Goal: Find contact information: Find contact information

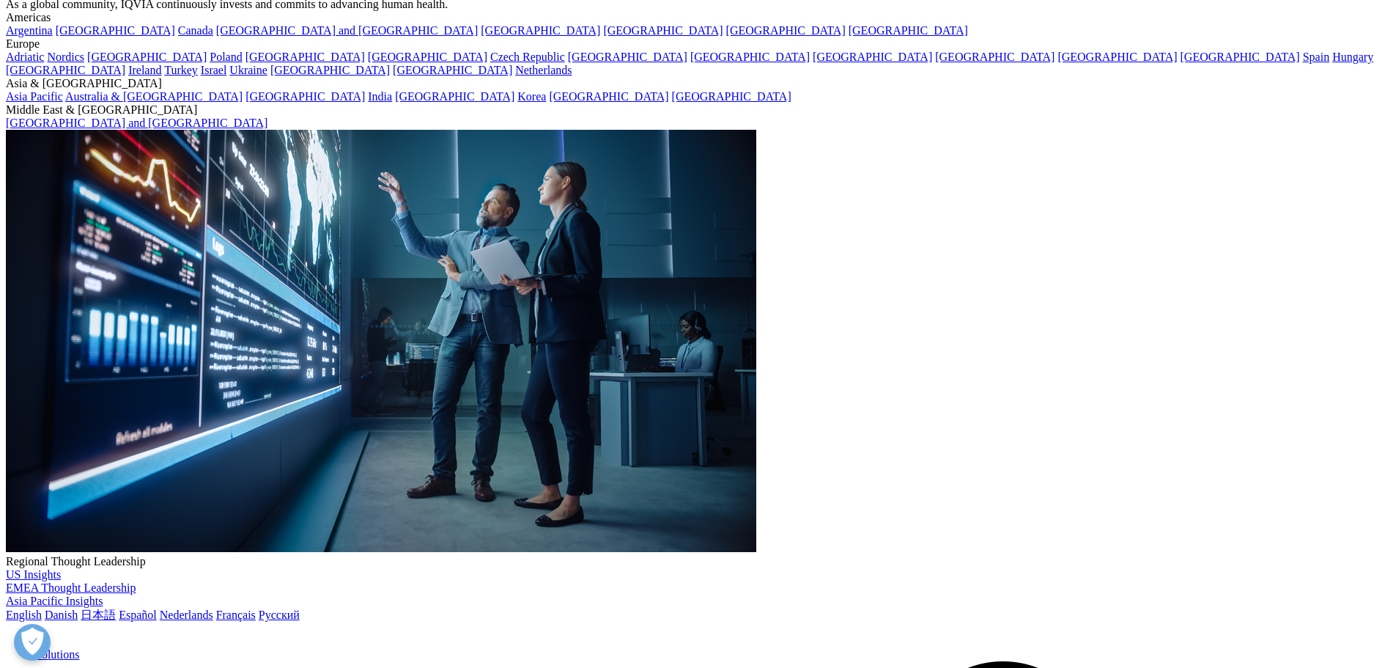
scroll to position [147, 0]
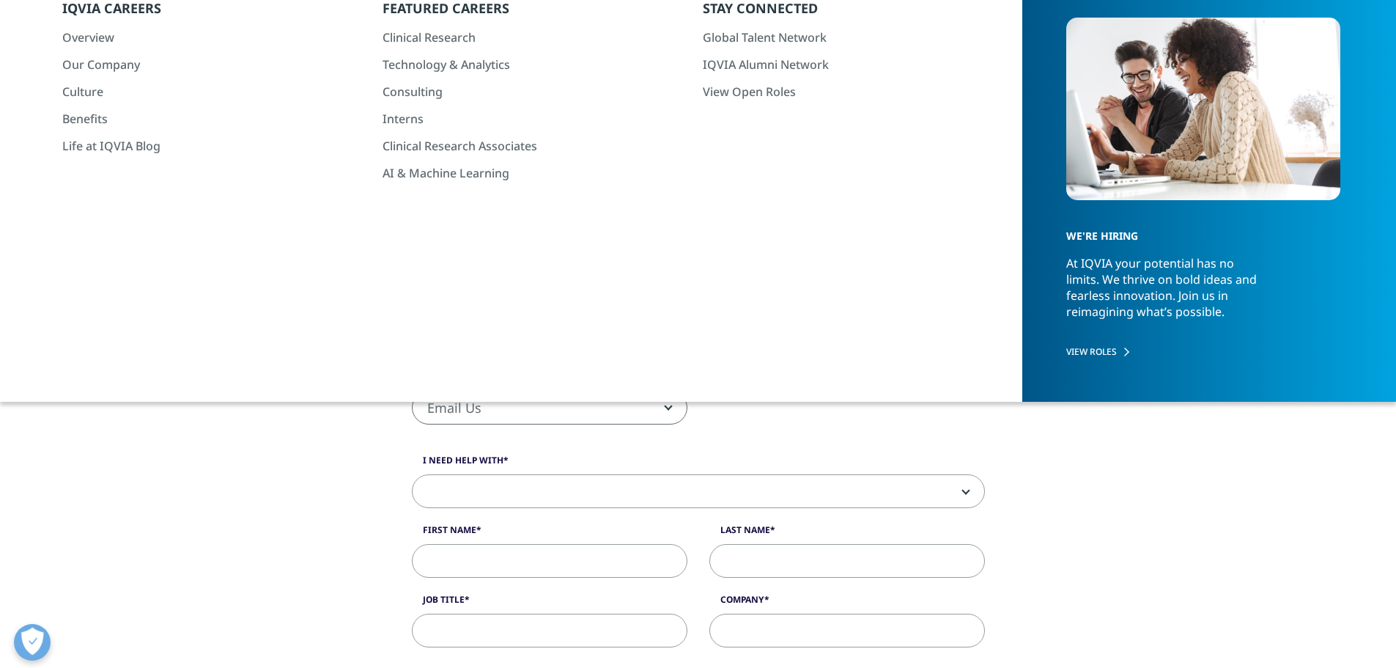
click at [978, 282] on link "Other Contact Information" at bounding box center [960, 284] width 130 height 14
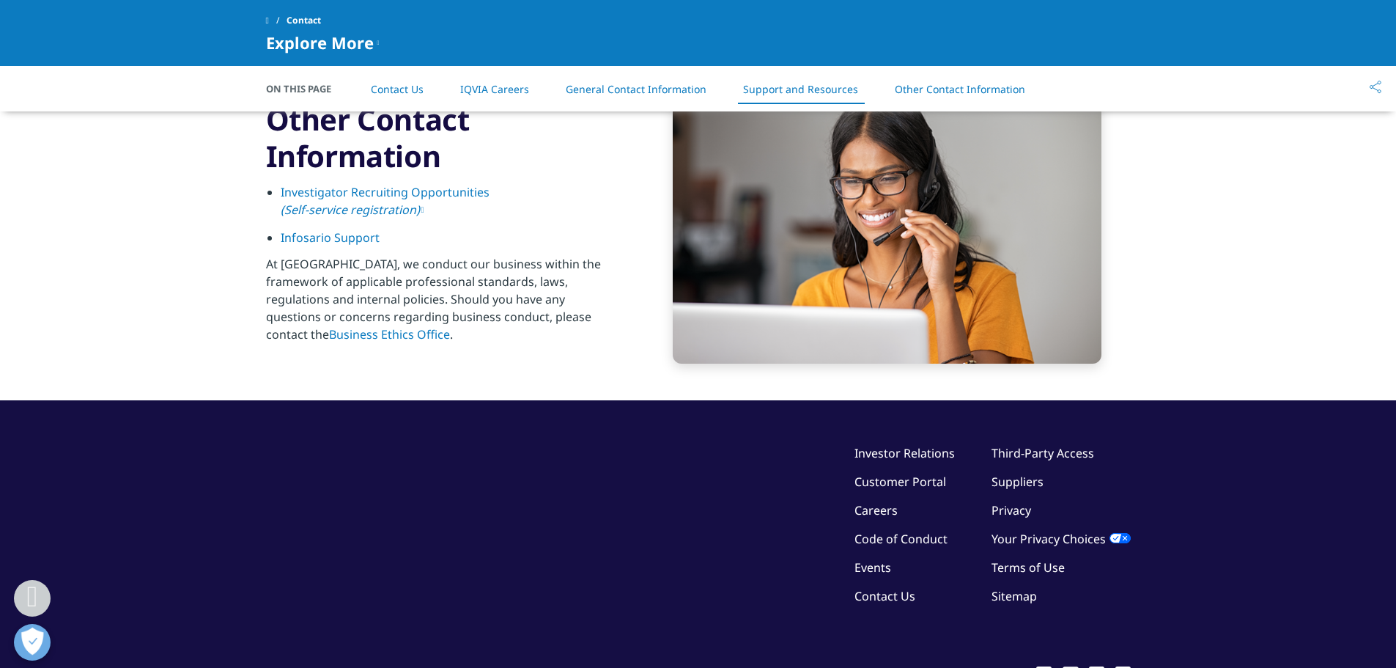
scroll to position [2349, 0]
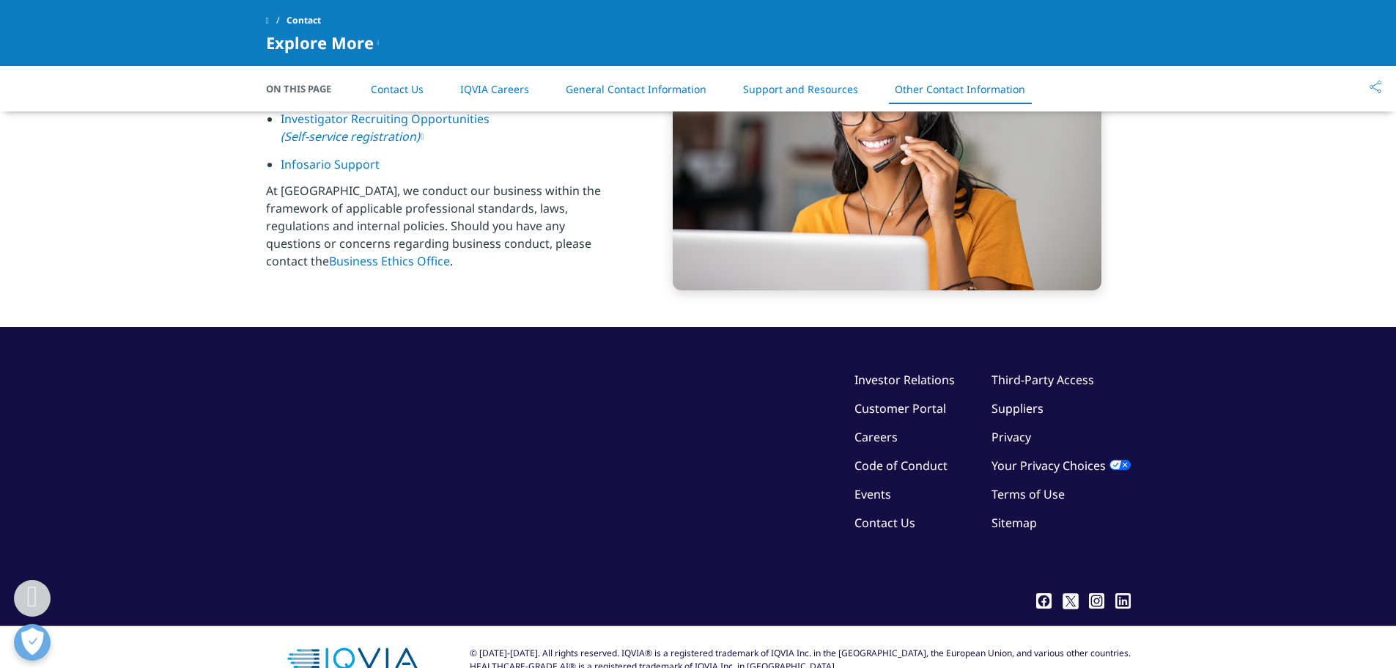
click at [893, 528] on link "Contact Us" at bounding box center [885, 523] width 61 height 16
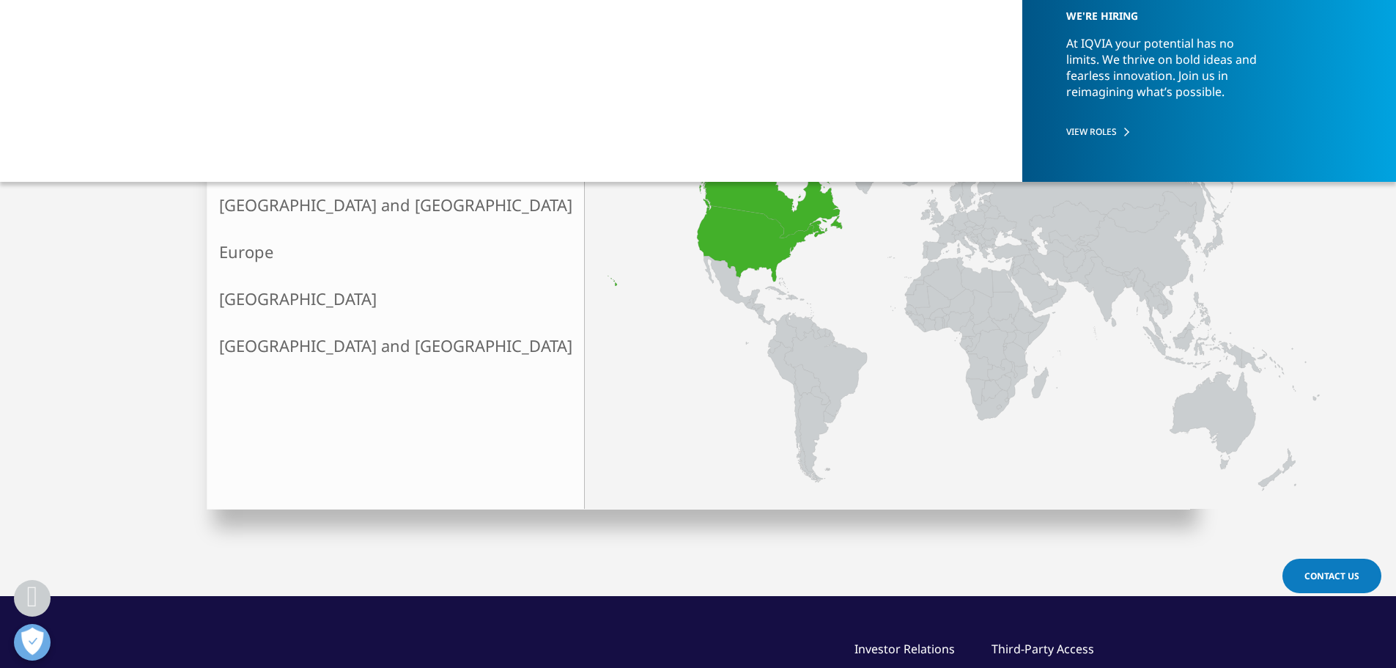
click at [279, 157] on link "[GEOGRAPHIC_DATA]" at bounding box center [395, 158] width 377 height 47
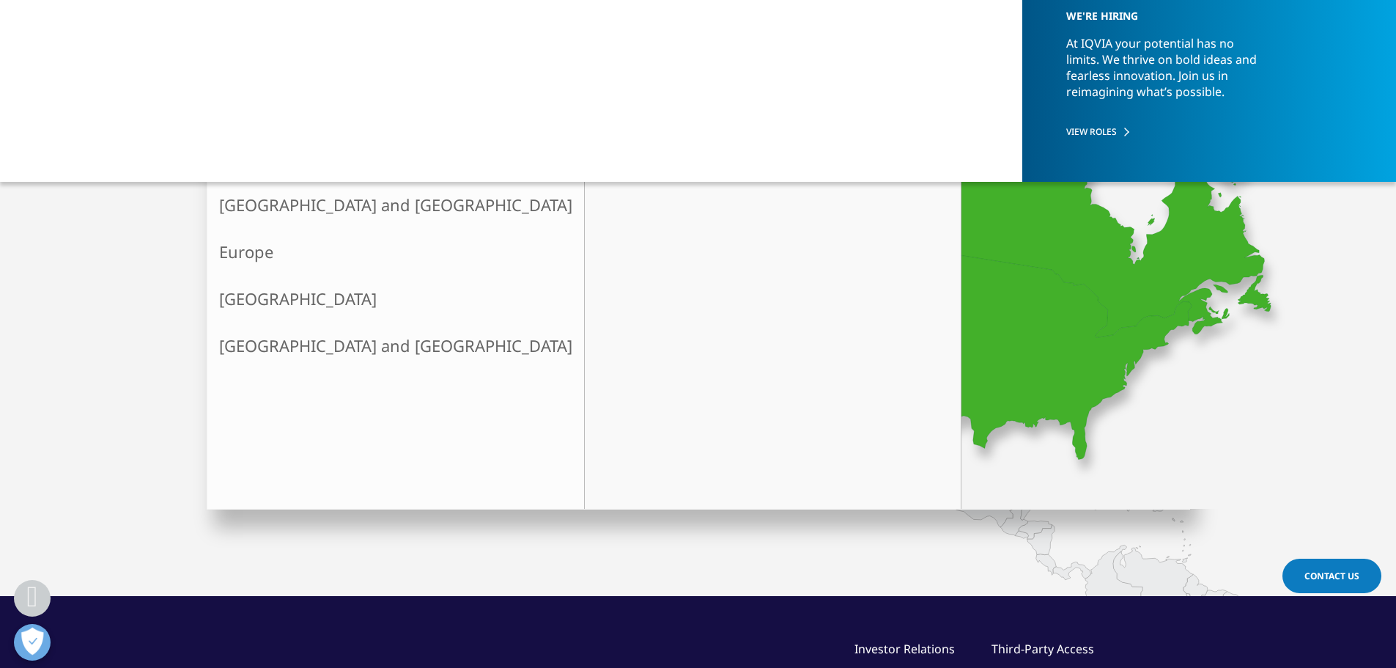
click at [585, 166] on div "X Country [GEOGRAPHIC_DATA] [GEOGRAPHIC_DATA]" at bounding box center [773, 293] width 377 height 431
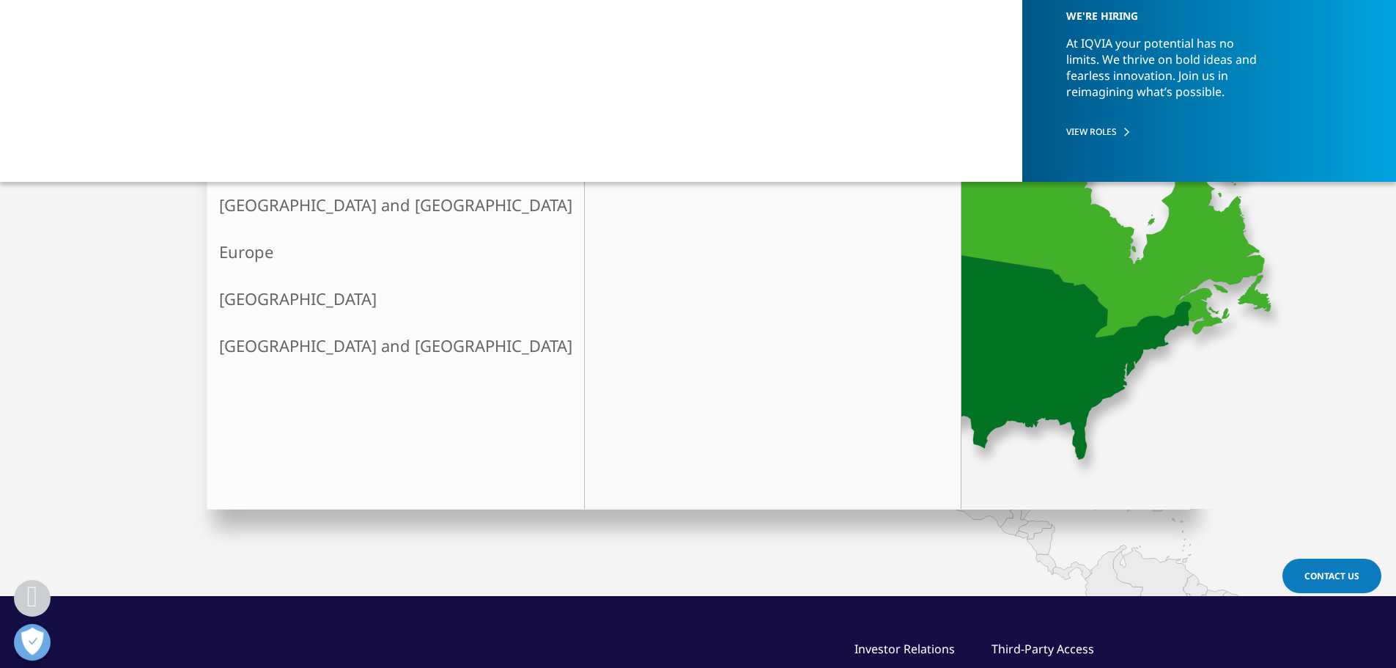
click at [597, 155] on link "[GEOGRAPHIC_DATA]" at bounding box center [766, 155] width 338 height 22
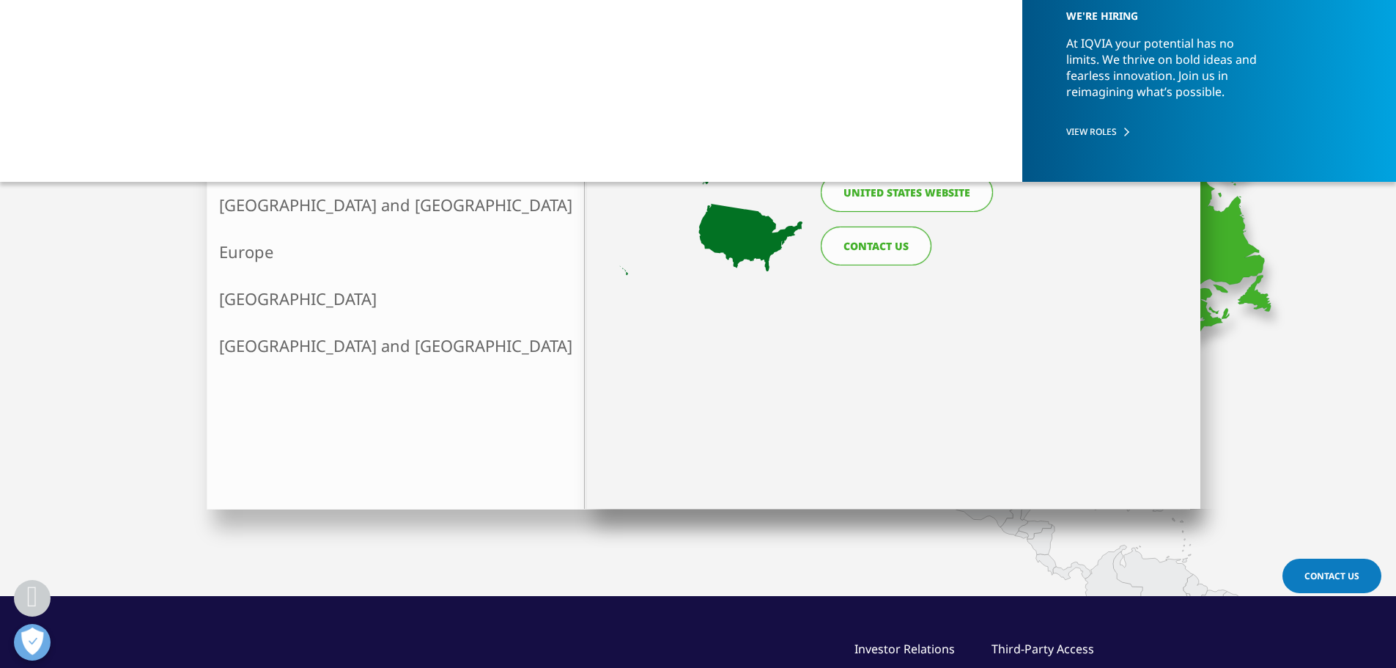
click at [892, 198] on link "United States website" at bounding box center [907, 192] width 172 height 39
